Goal: Find specific page/section: Find specific page/section

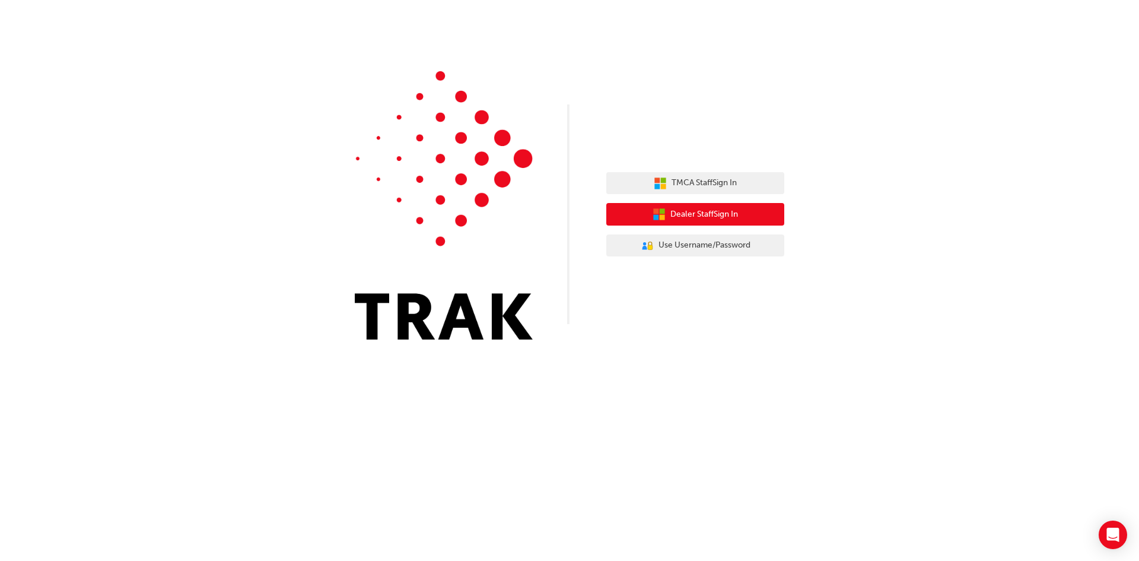
click at [742, 214] on button "Dealer Staff Sign In" at bounding box center [695, 214] width 178 height 23
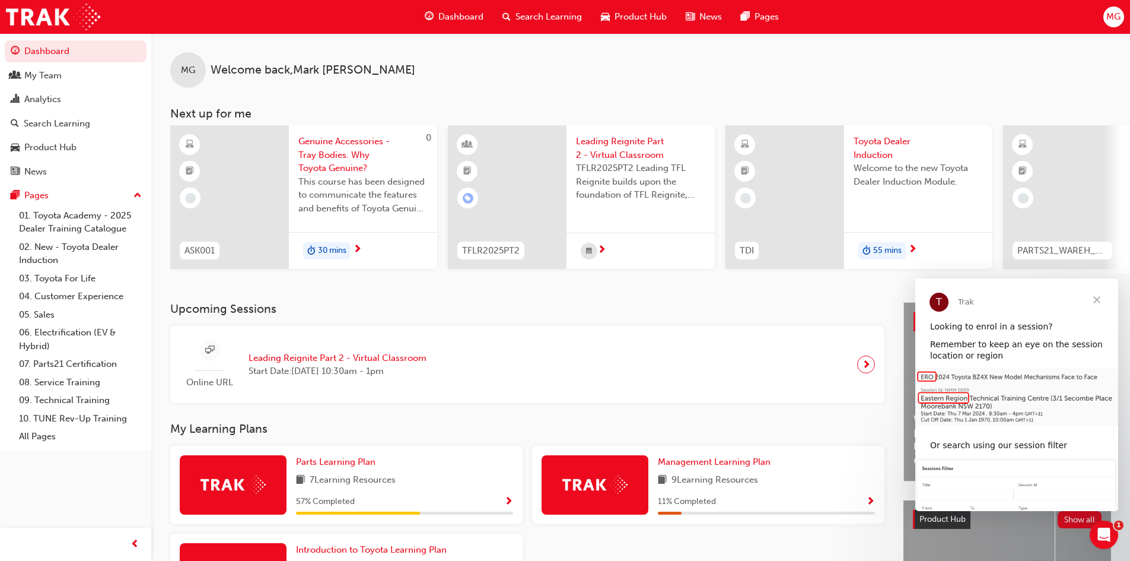
click at [1118, 17] on span "MG" at bounding box center [1113, 17] width 14 height 14
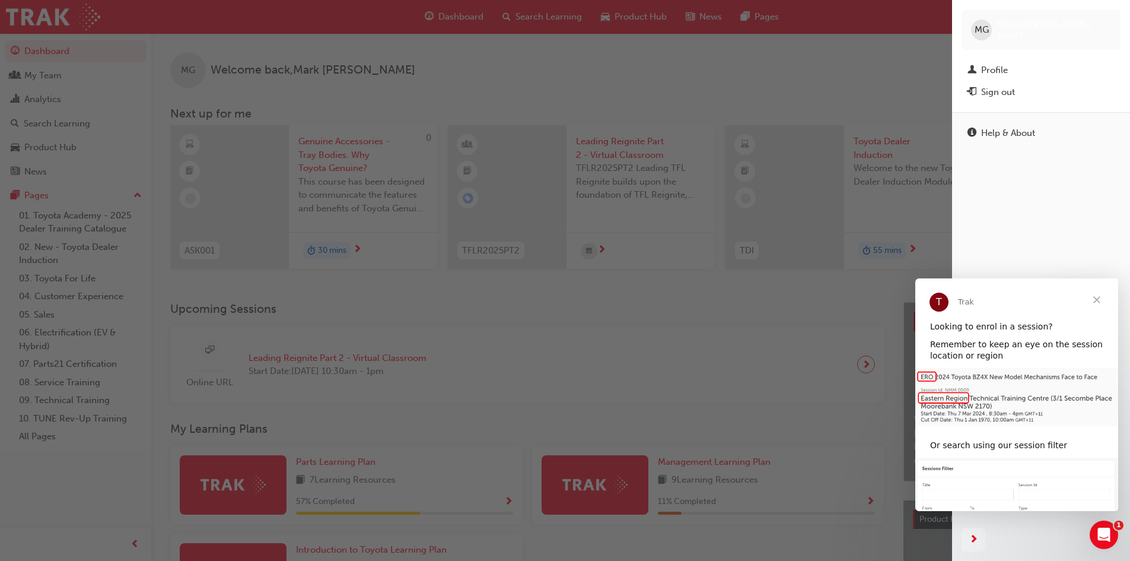
click at [731, 362] on div "button" at bounding box center [476, 280] width 952 height 561
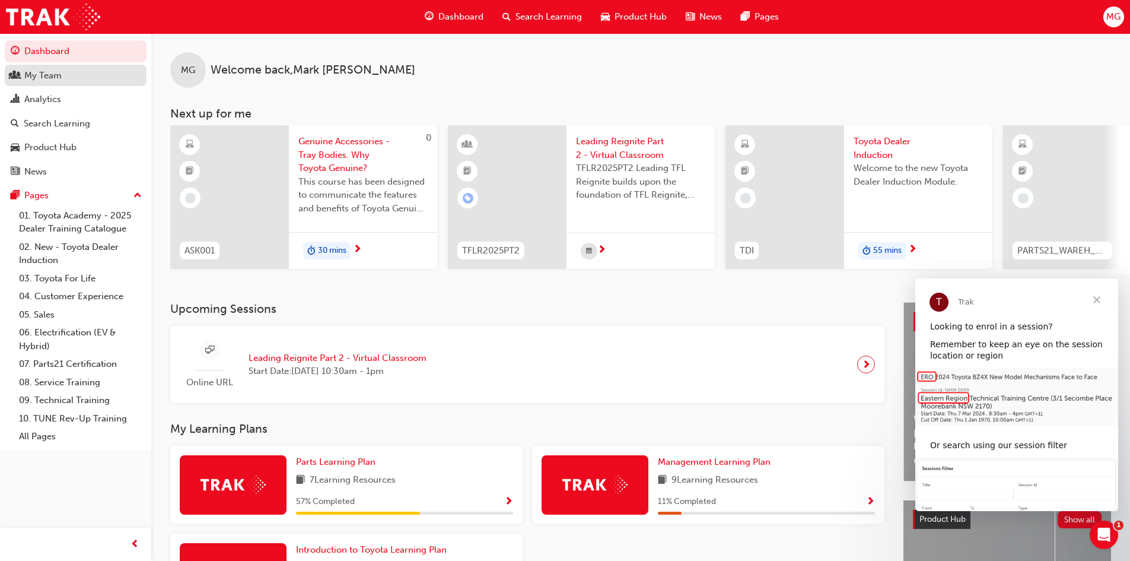
click at [53, 79] on div "My Team" at bounding box center [42, 76] width 37 height 14
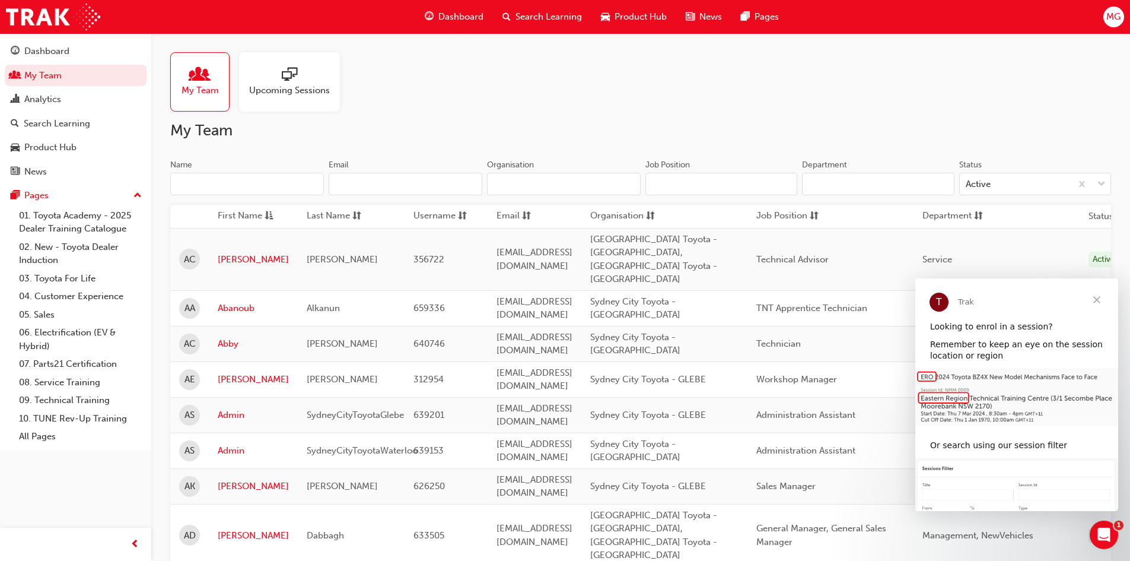
click at [308, 90] on span "Upcoming Sessions" at bounding box center [289, 91] width 81 height 14
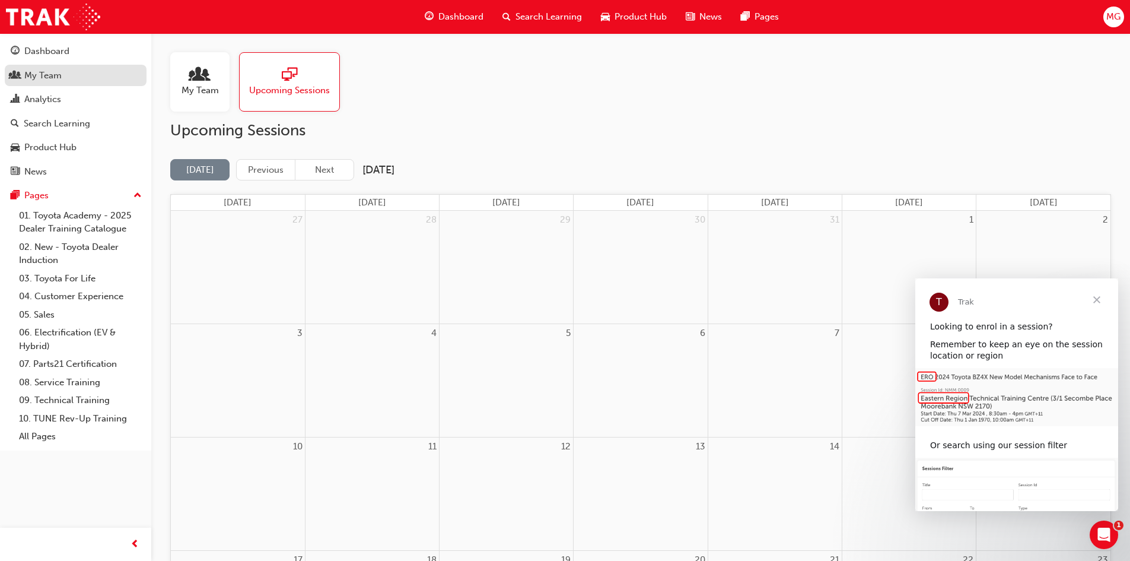
click at [43, 81] on div "My Team" at bounding box center [42, 76] width 37 height 14
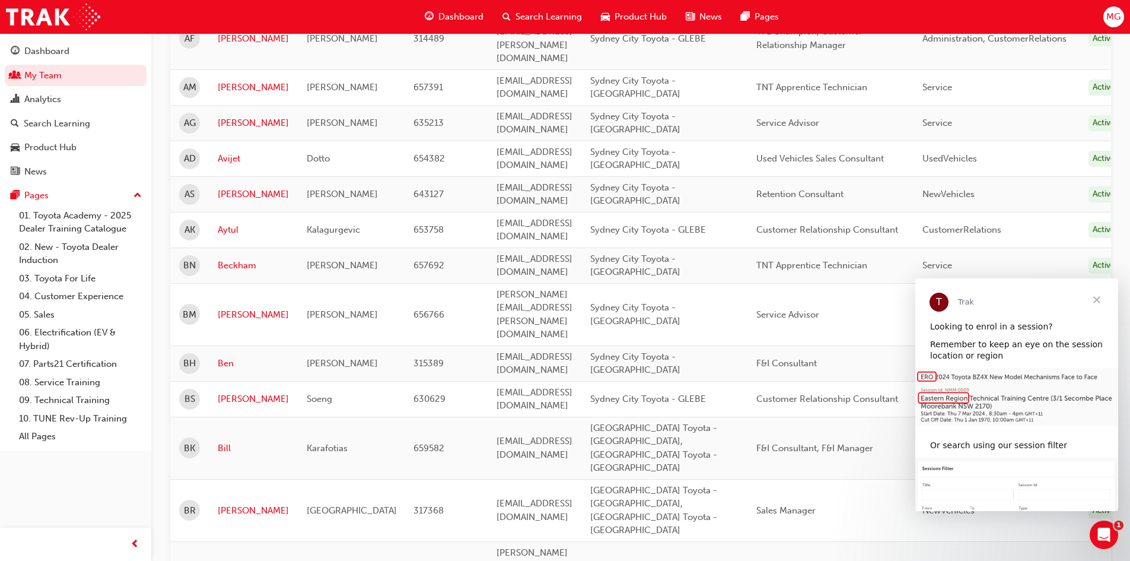
scroll to position [712, 0]
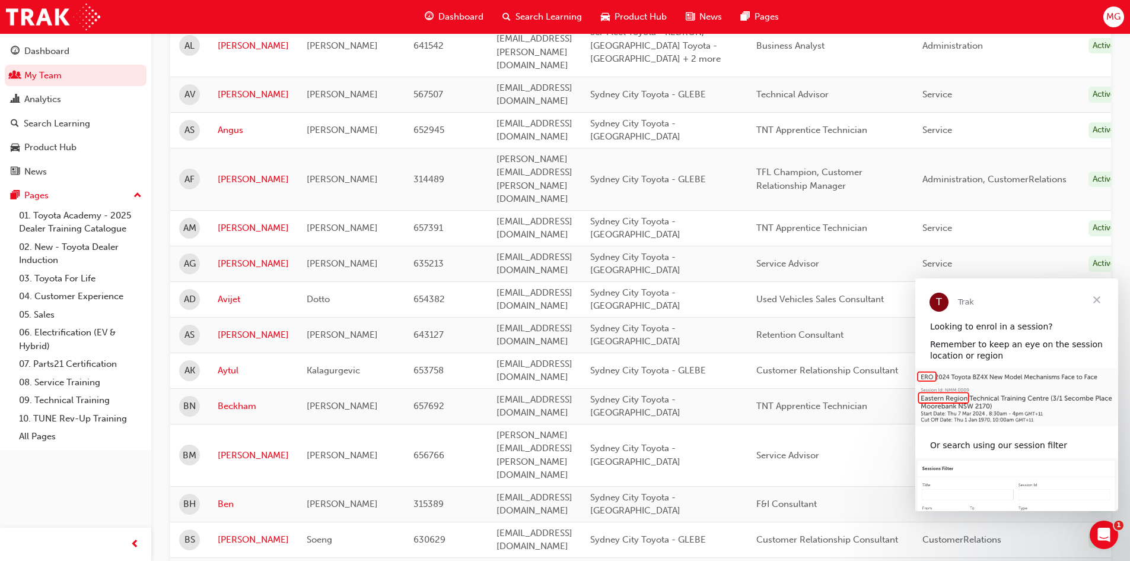
click at [1109, 18] on span "MG" at bounding box center [1113, 17] width 14 height 14
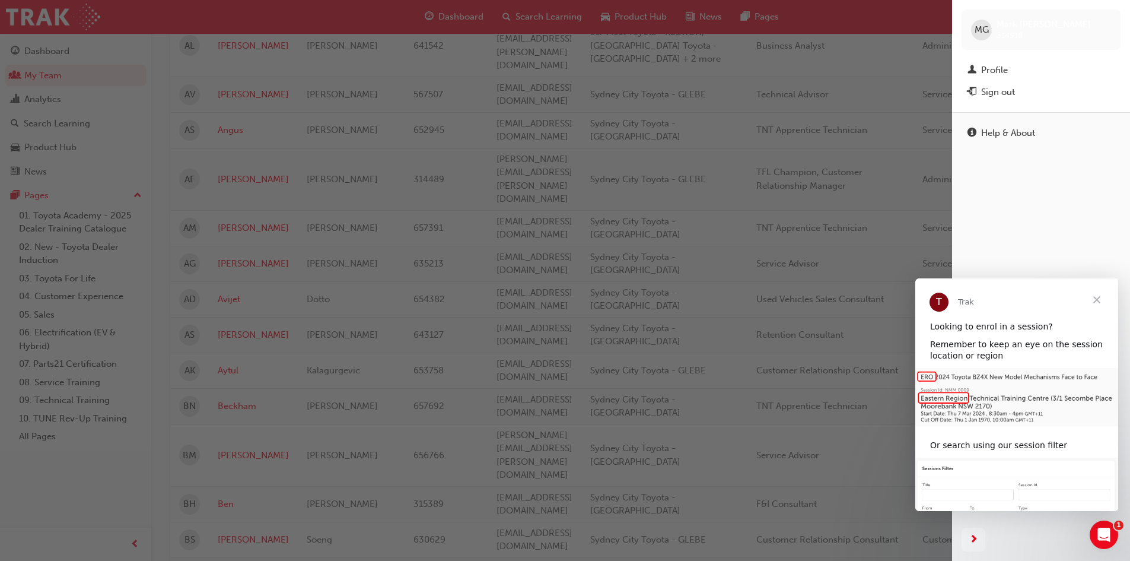
click at [976, 30] on span "MG" at bounding box center [982, 30] width 14 height 14
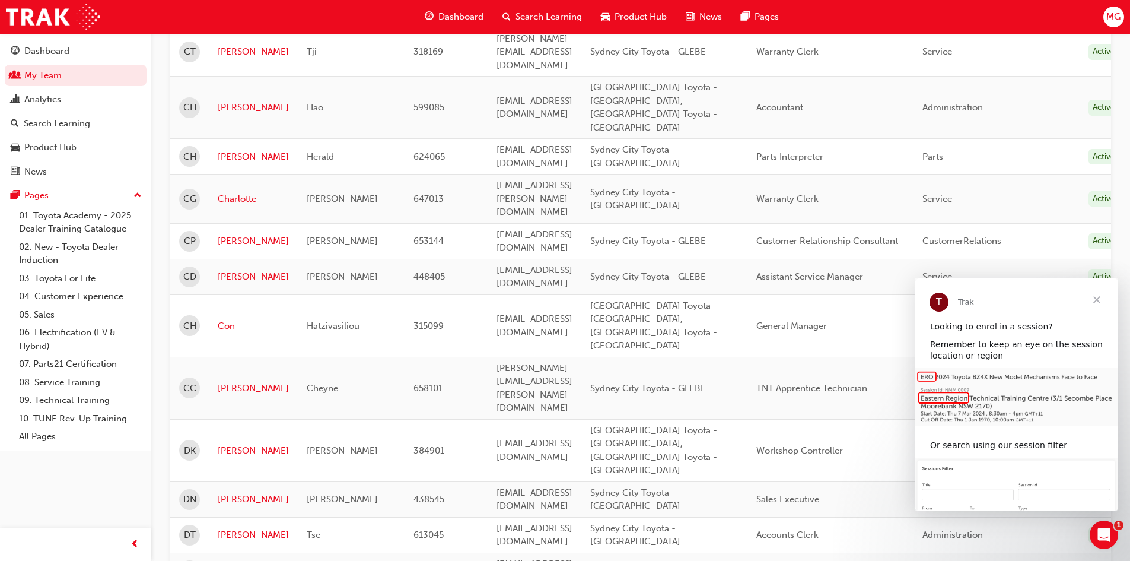
scroll to position [1369, 0]
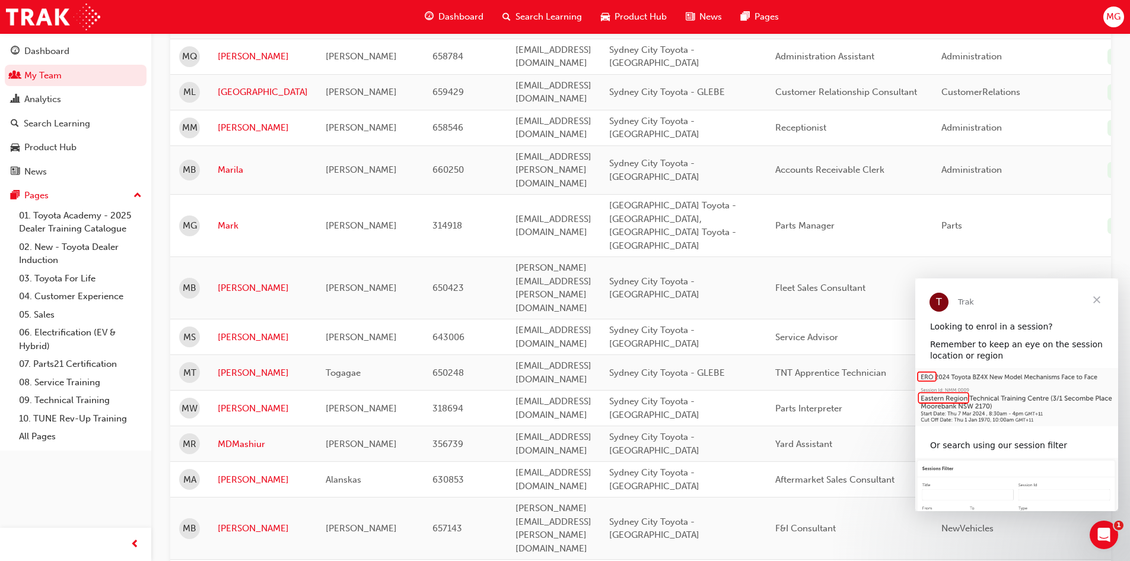
scroll to position [420, 0]
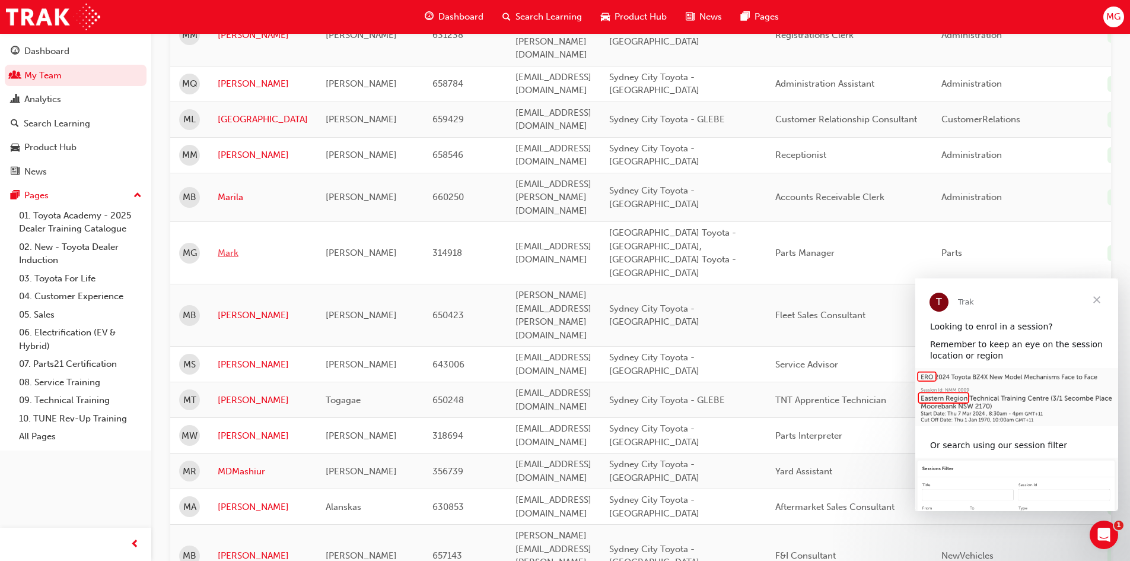
click at [228, 246] on link "Mark" at bounding box center [263, 253] width 90 height 14
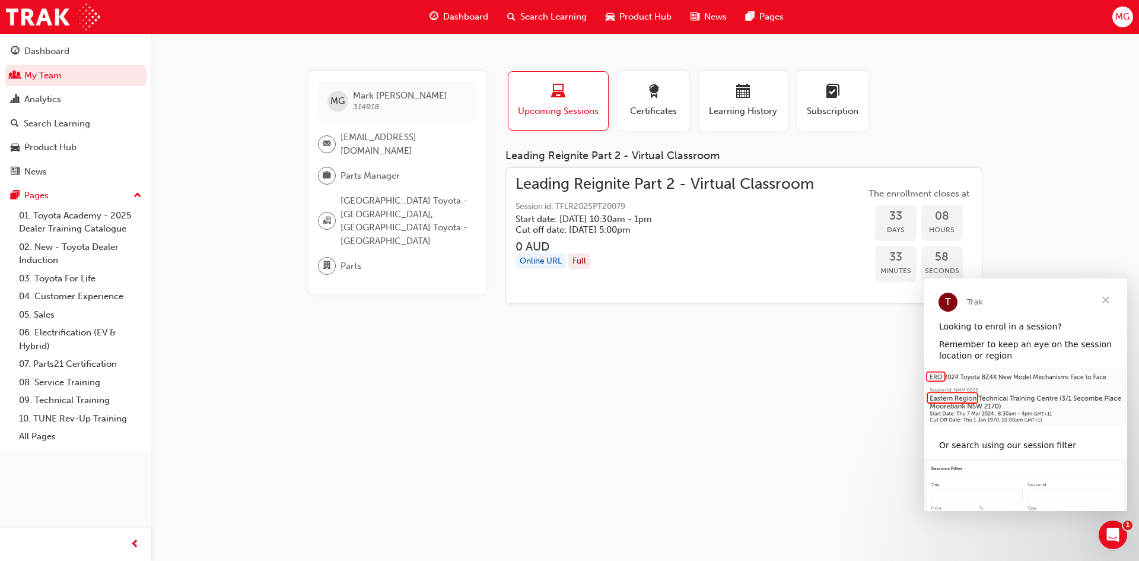
drag, startPoint x: 511, startPoint y: 189, endPoint x: 807, endPoint y: 220, distance: 298.2
click at [807, 220] on div "Leading Reignite Part 2 - Virtual Classroom Session id: TFLR2025PT20079 Start d…" at bounding box center [743, 235] width 477 height 137
copy div "Leading Reignite Part 2 - Virtual Classroom Session id: TFLR2025PT20079 Start d…"
